Goal: Transaction & Acquisition: Purchase product/service

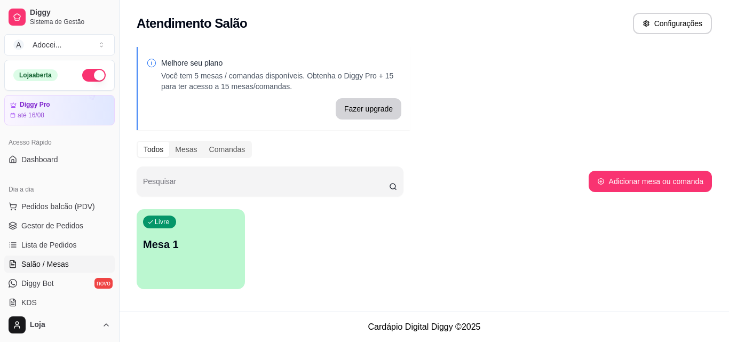
scroll to position [55, 0]
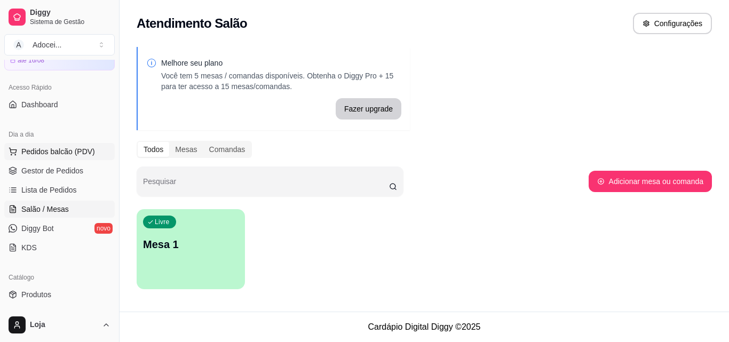
click at [70, 151] on span "Pedidos balcão (PDV)" at bounding box center [58, 151] width 74 height 11
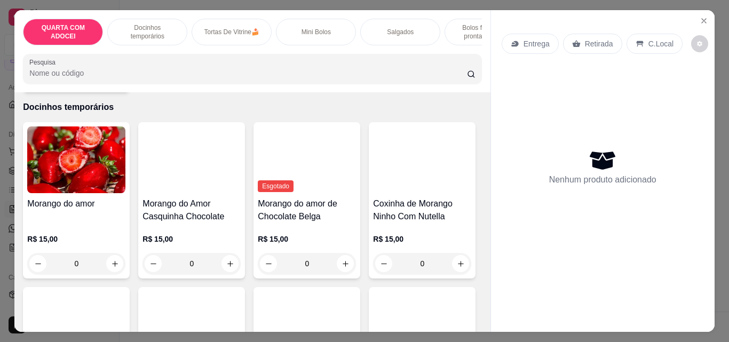
scroll to position [235, 0]
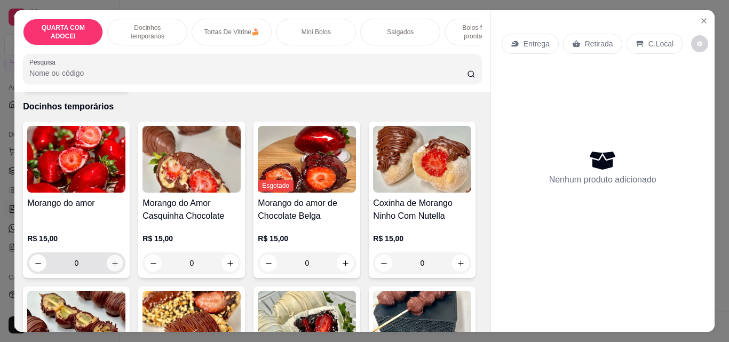
click at [112, 267] on icon "increase-product-quantity" at bounding box center [115, 263] width 8 height 8
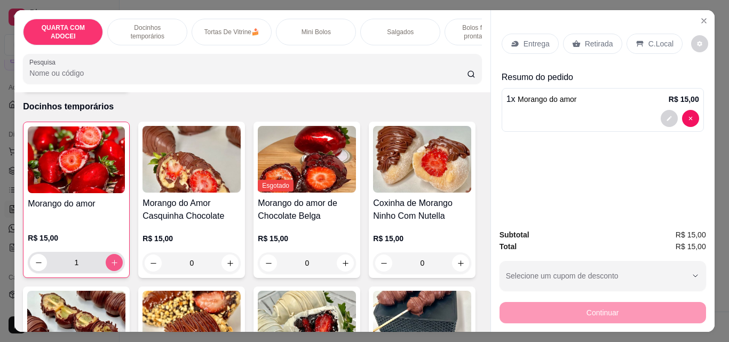
type input "1"
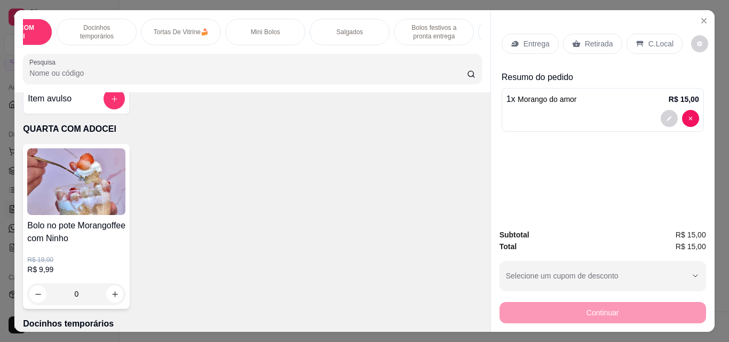
scroll to position [1, 93]
click at [114, 298] on icon "increase-product-quantity" at bounding box center [115, 294] width 8 height 8
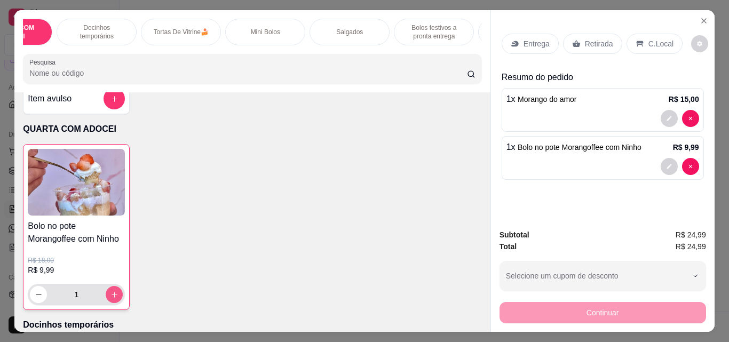
type input "1"
click at [572, 40] on icon at bounding box center [576, 44] width 9 height 9
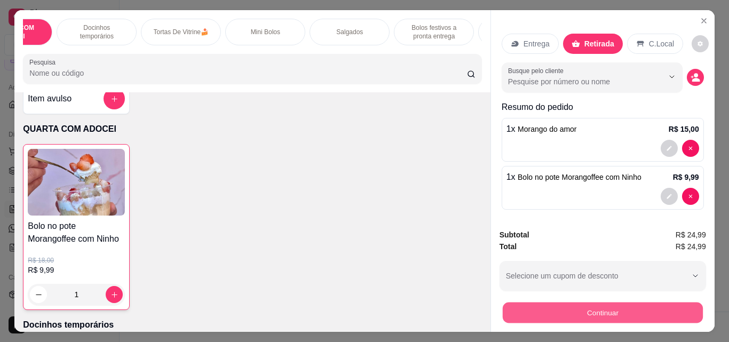
click at [566, 312] on button "Continuar" at bounding box center [602, 312] width 200 height 21
